Goal: Navigation & Orientation: Understand site structure

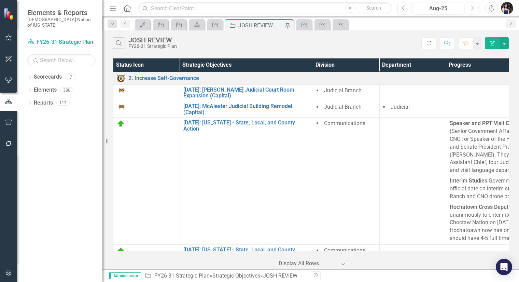
drag, startPoint x: 116, startPoint y: 7, endPoint x: 117, endPoint y: 19, distance: 12.0
click at [116, 7] on icon "Menu" at bounding box center [112, 7] width 9 height 7
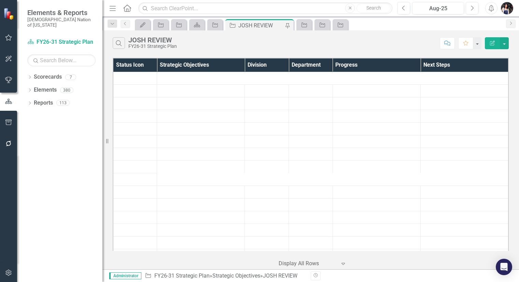
click at [112, 10] on icon "Menu" at bounding box center [112, 7] width 9 height 7
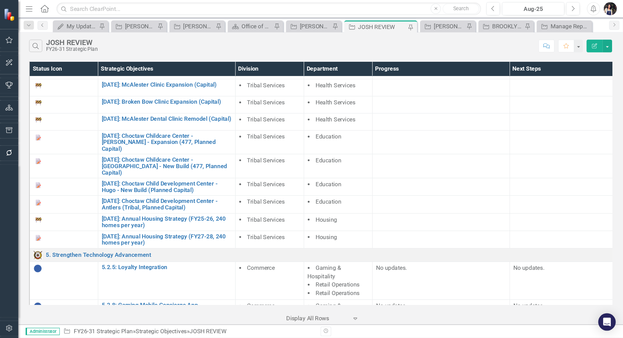
scroll to position [303, 0]
